Goal: Task Accomplishment & Management: Complete application form

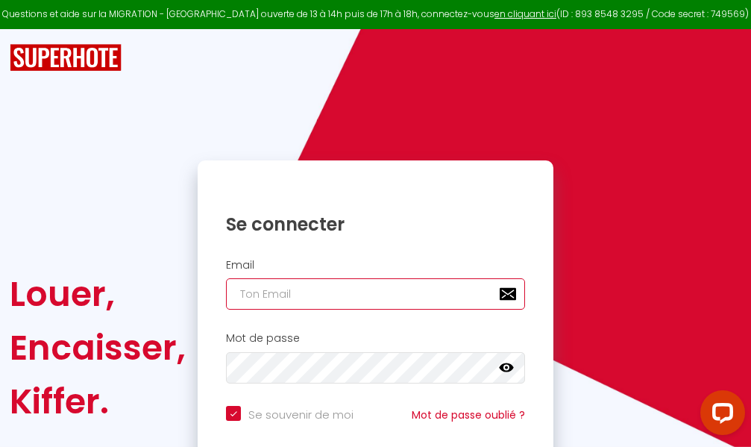
click at [375, 291] on input "email" at bounding box center [375, 293] width 299 height 31
type input "m"
checkbox input "true"
type input "ma"
checkbox input "true"
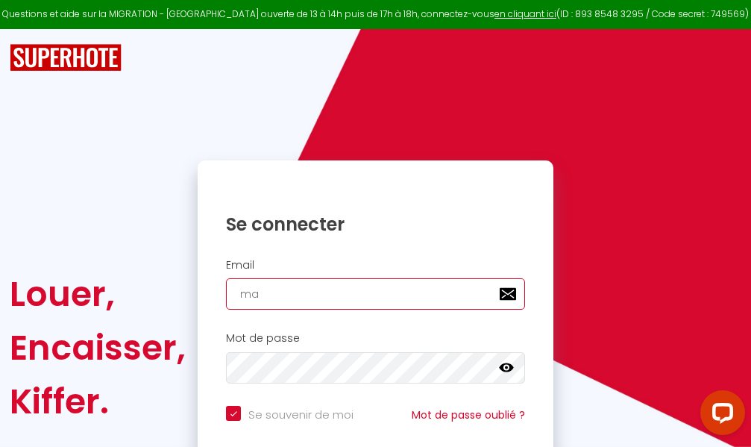
type input "mar"
checkbox input "true"
type input "marc"
checkbox input "true"
type input "marcd"
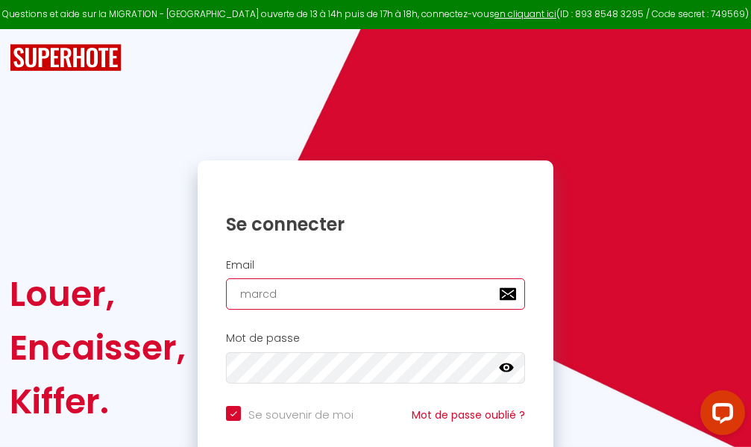
checkbox input "true"
type input "marcdp"
checkbox input "true"
type input "marcdpo"
checkbox input "true"
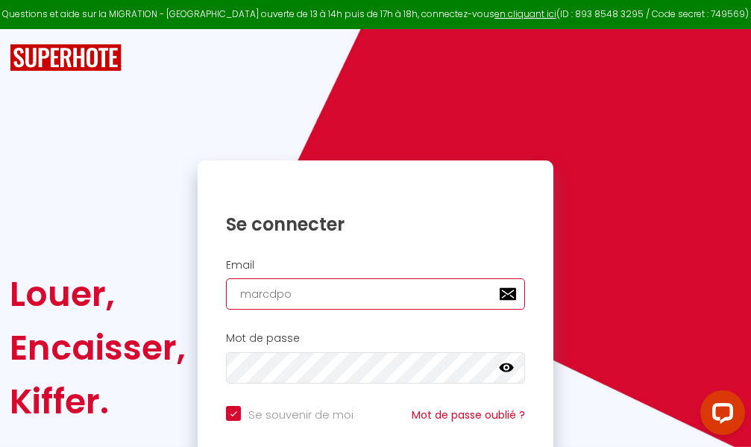
type input "marcdpoz"
checkbox input "true"
type input "marcdpoz."
checkbox input "true"
type input "marcdpoz.l"
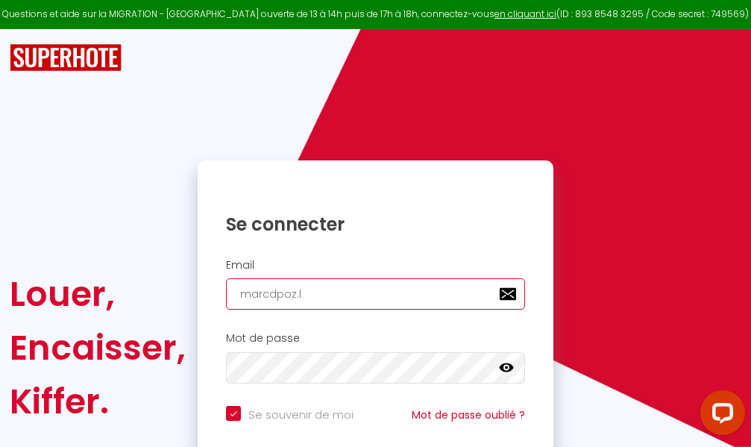
checkbox input "true"
type input "marcdpoz.lo"
checkbox input "true"
type input "marcdpoz.loc"
checkbox input "true"
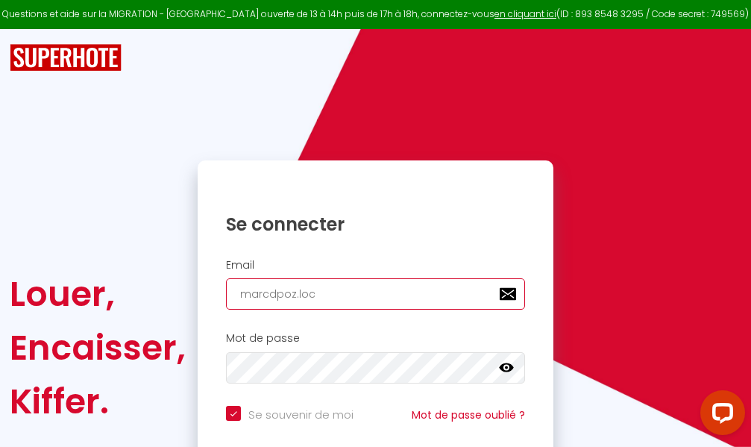
type input "marcdpoz.loca"
checkbox input "true"
type input "marcdpoz.locat"
checkbox input "true"
type input "marcdpoz.locati"
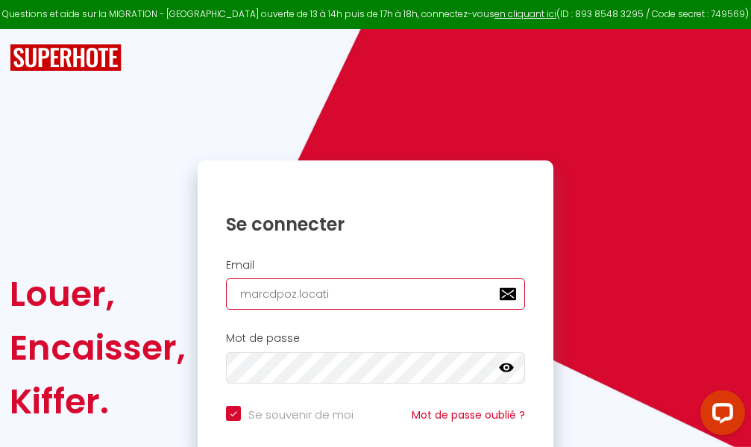
checkbox input "true"
type input "marcdpoz.locatio"
checkbox input "true"
type input "marcdpoz.location"
checkbox input "true"
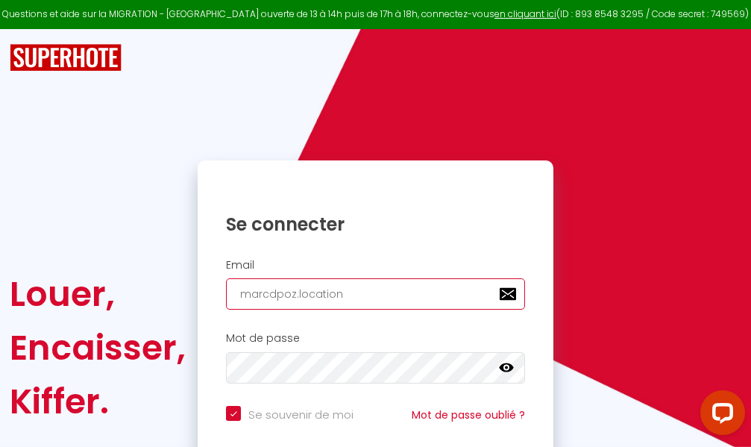
type input "marcdpoz.location@"
checkbox input "true"
type input "marcdpoz.location@g"
checkbox input "true"
type input "marcdpoz.location@gm"
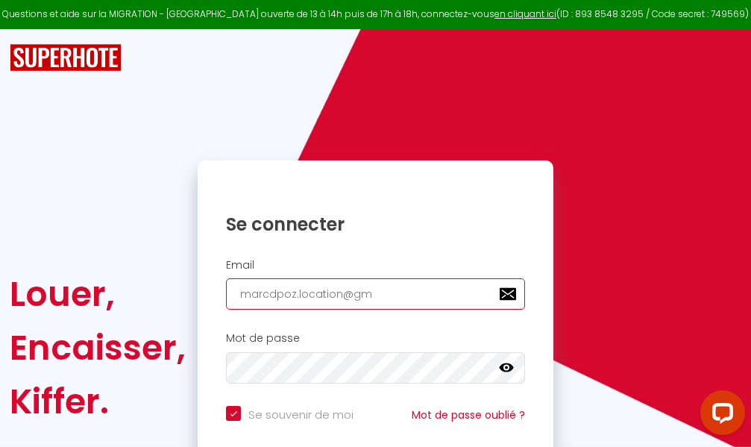
checkbox input "true"
type input "marcdpoz.location@gma"
checkbox input "true"
type input "marcdpoz.location@gmai"
checkbox input "true"
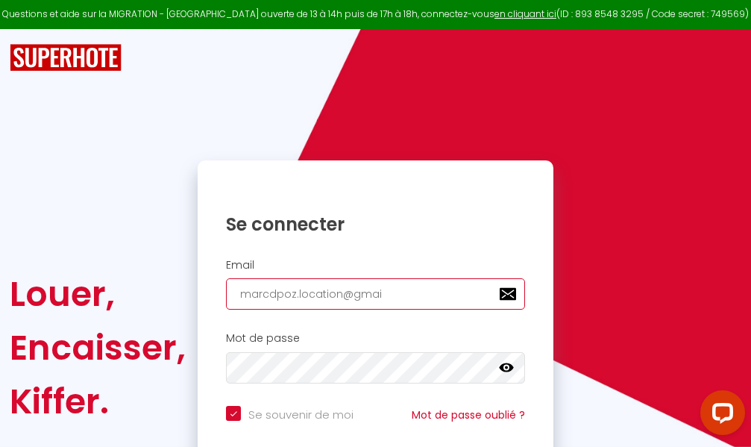
type input "[EMAIL_ADDRESS]"
checkbox input "true"
type input "[EMAIL_ADDRESS]."
checkbox input "true"
type input "marcdpoz.location@gmail.c"
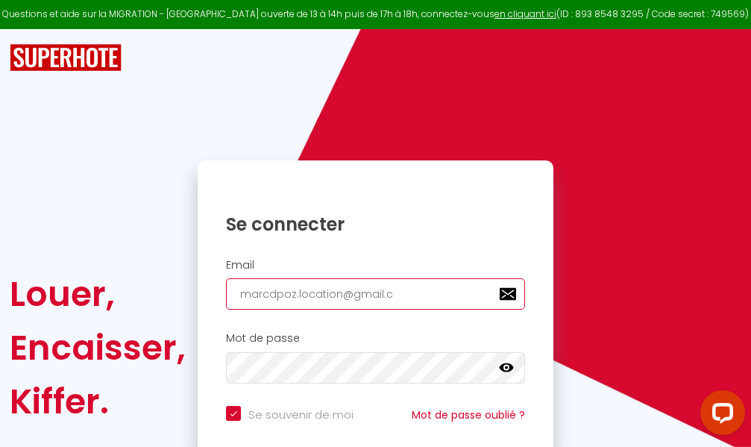
checkbox input "true"
type input "[EMAIL_ADDRESS][DOMAIN_NAME]"
checkbox input "true"
type input "[EMAIL_ADDRESS][DOMAIN_NAME]"
checkbox input "true"
